Goal: Information Seeking & Learning: Learn about a topic

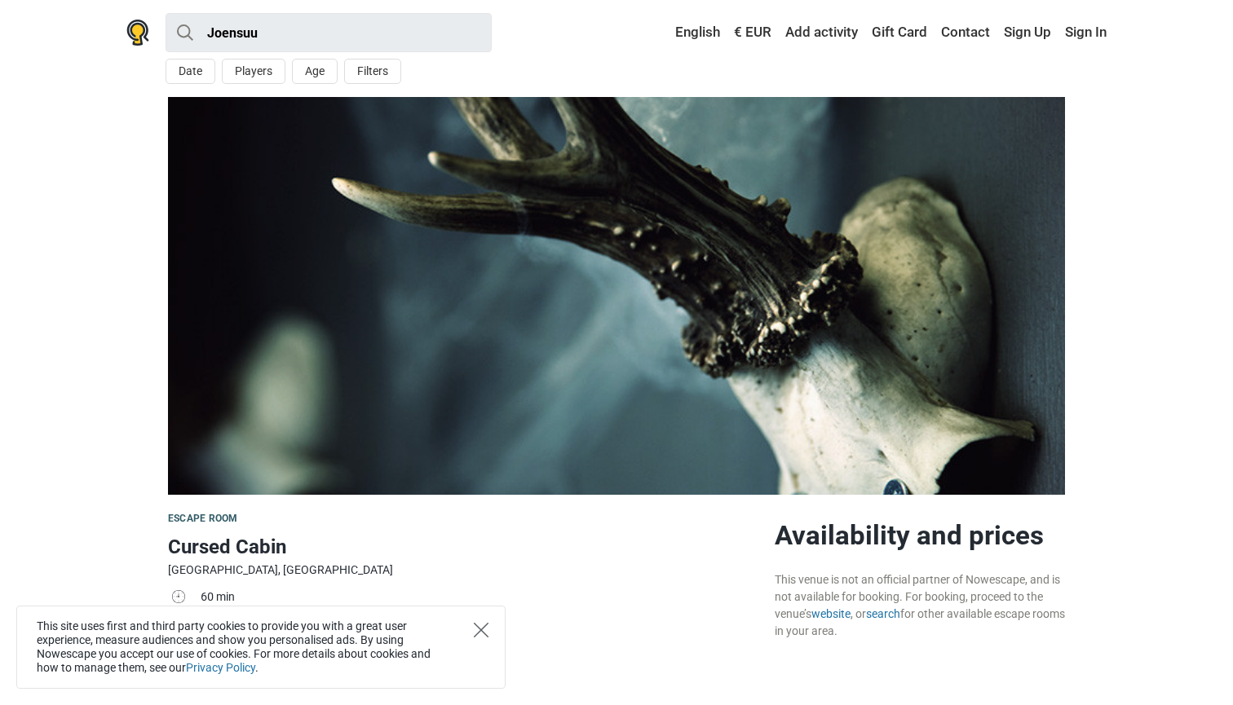
click at [480, 625] on icon "Close" at bounding box center [481, 630] width 15 height 15
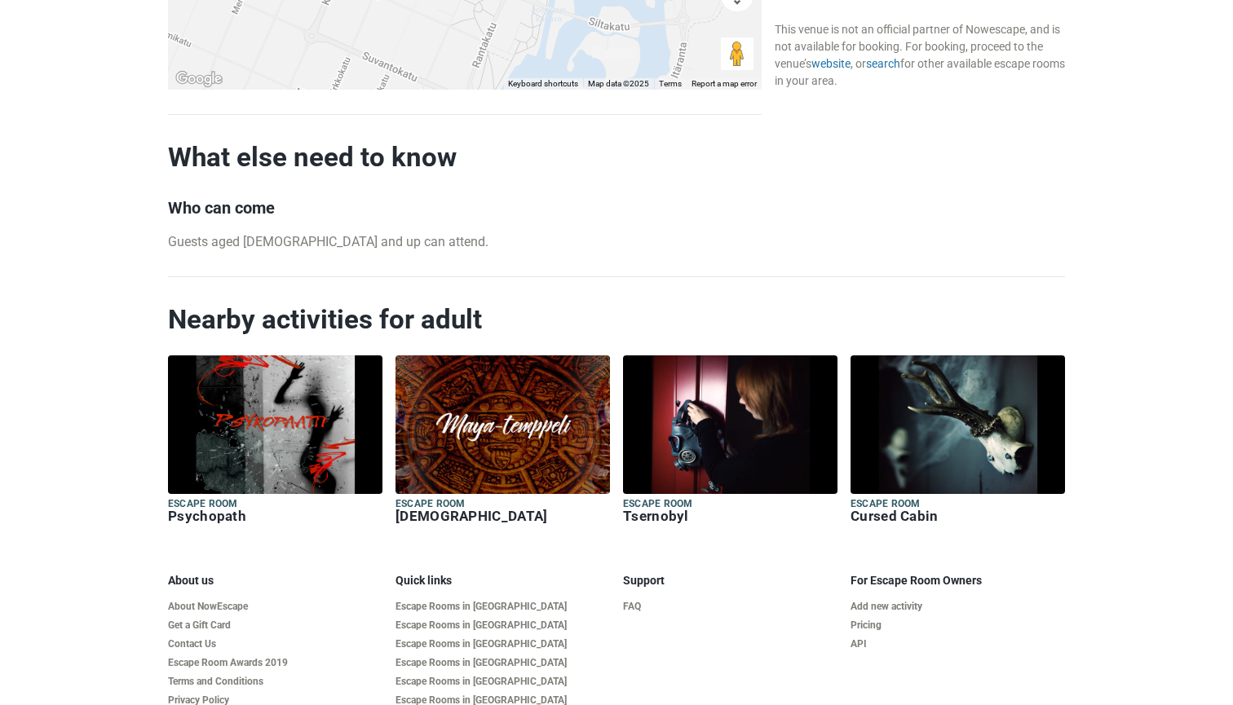
scroll to position [1548, 0]
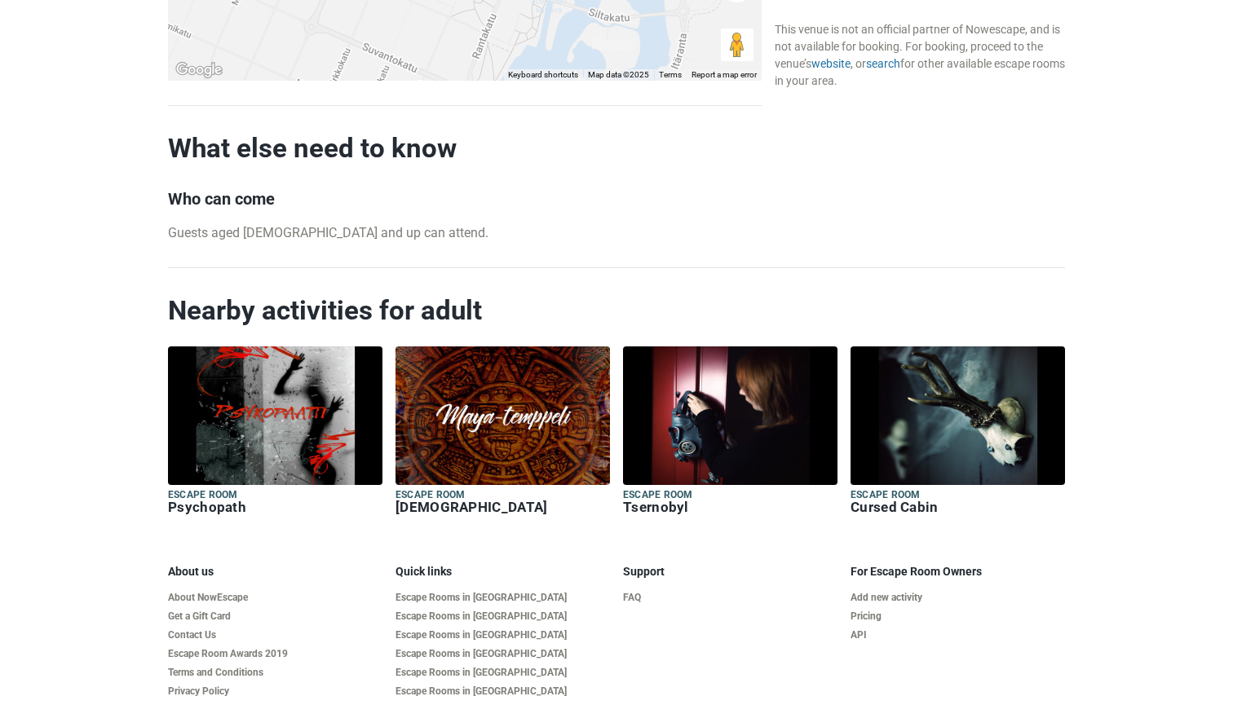
click at [981, 405] on img at bounding box center [957, 416] width 214 height 139
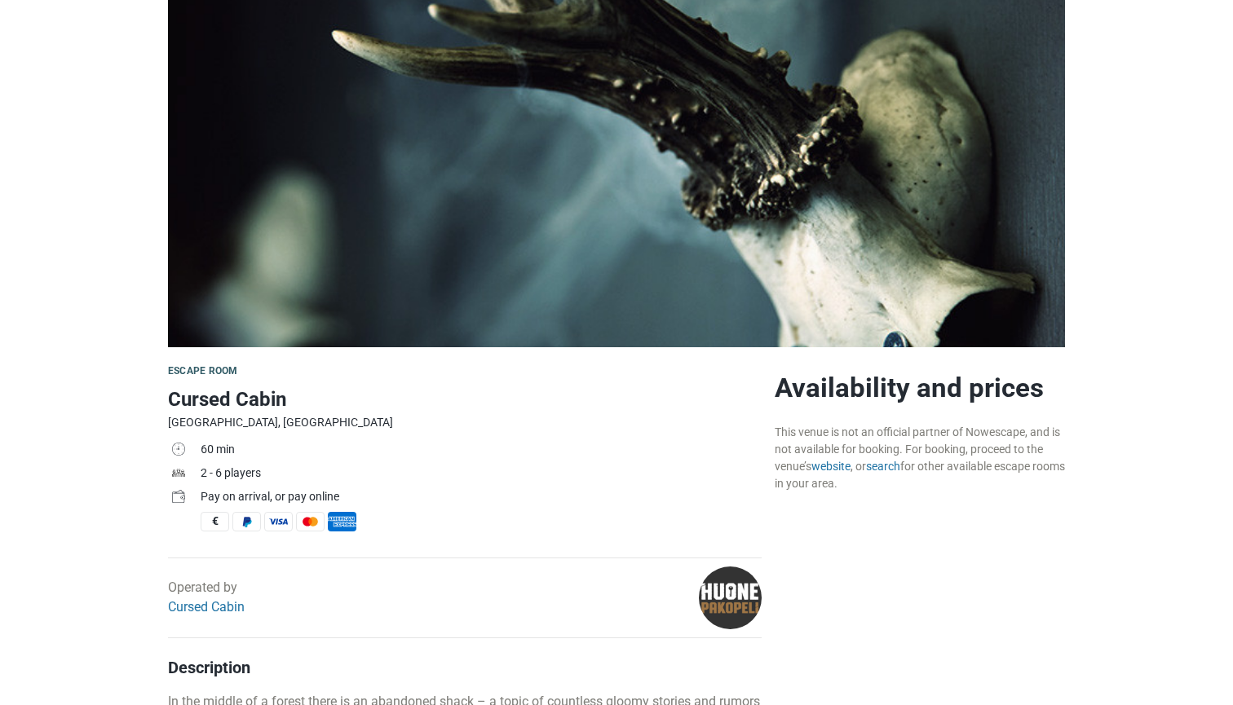
scroll to position [176, 0]
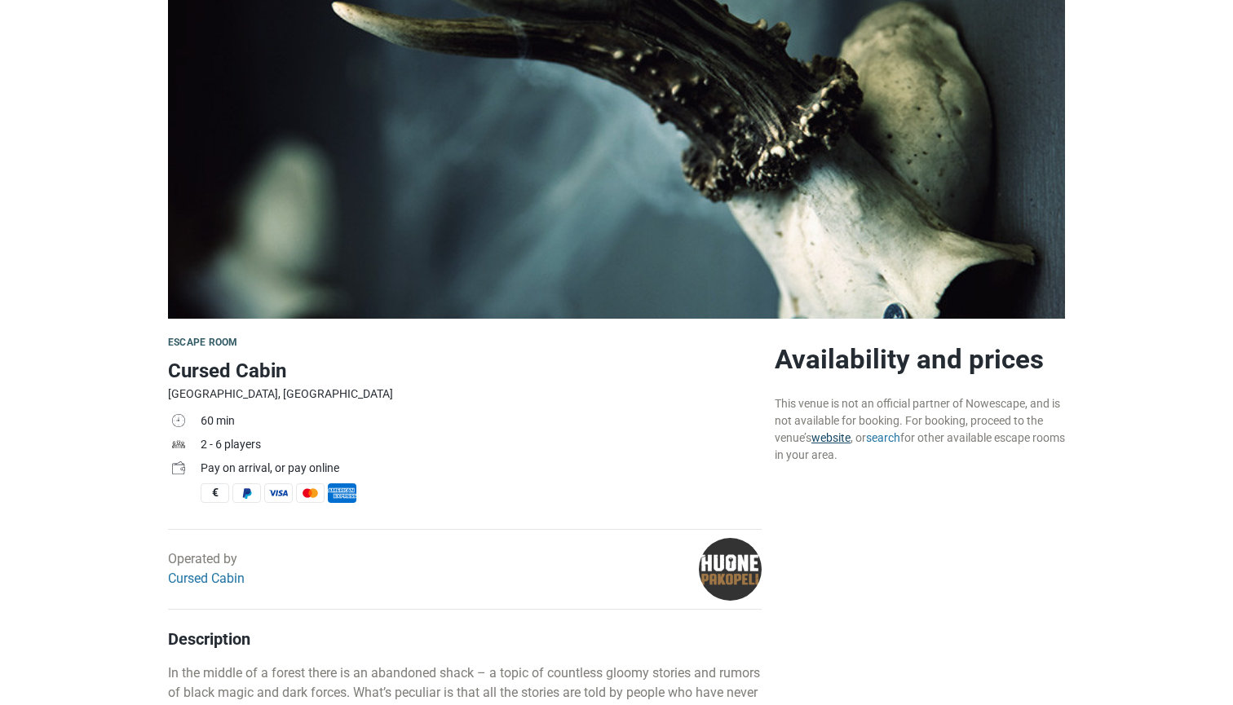
click at [837, 438] on link "website" at bounding box center [830, 437] width 39 height 13
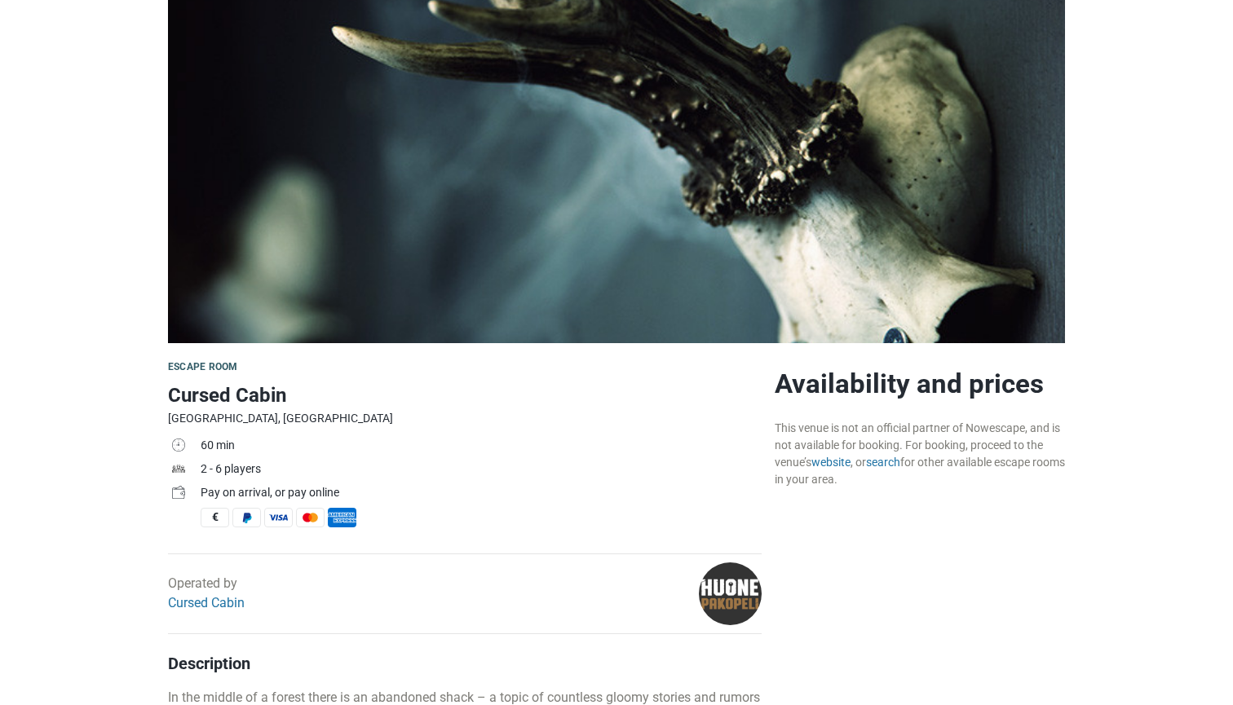
scroll to position [160, 0]
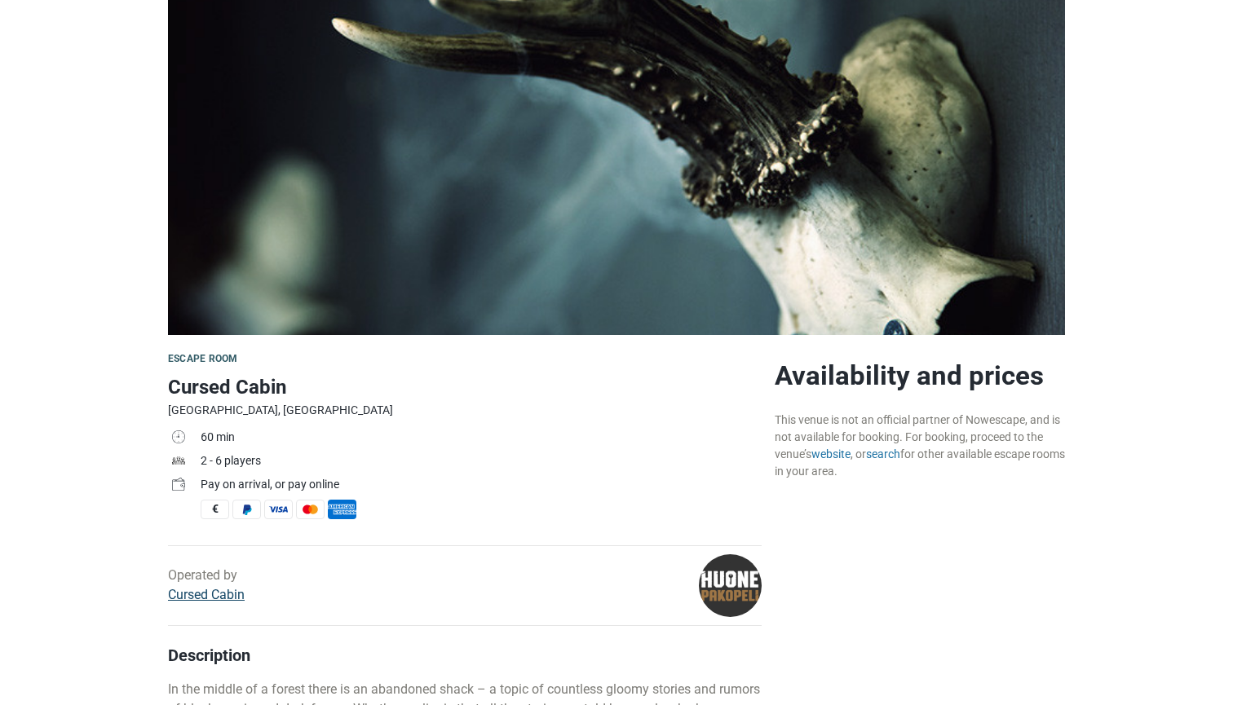
click at [198, 597] on link "Cursed Cabin" at bounding box center [206, 594] width 77 height 15
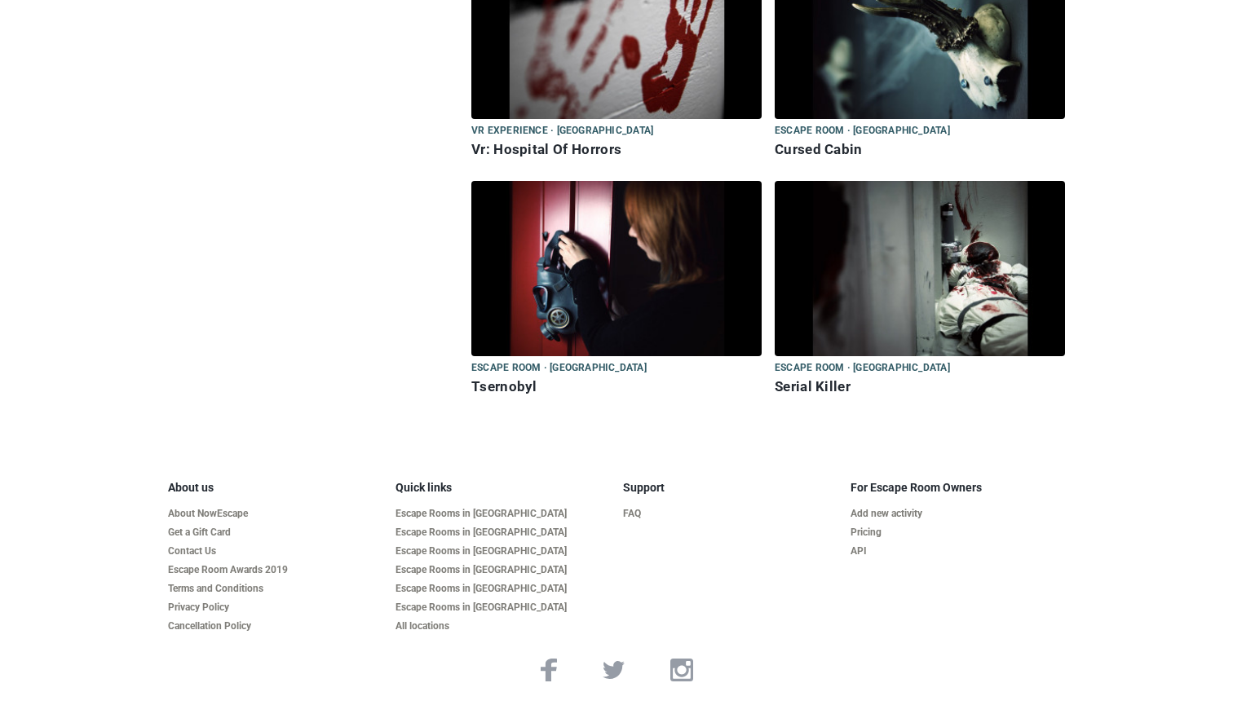
scroll to position [1467, 0]
click at [555, 368] on span "Escape room · Joensuu" at bounding box center [558, 369] width 175 height 18
